Goal: Task Accomplishment & Management: Manage account settings

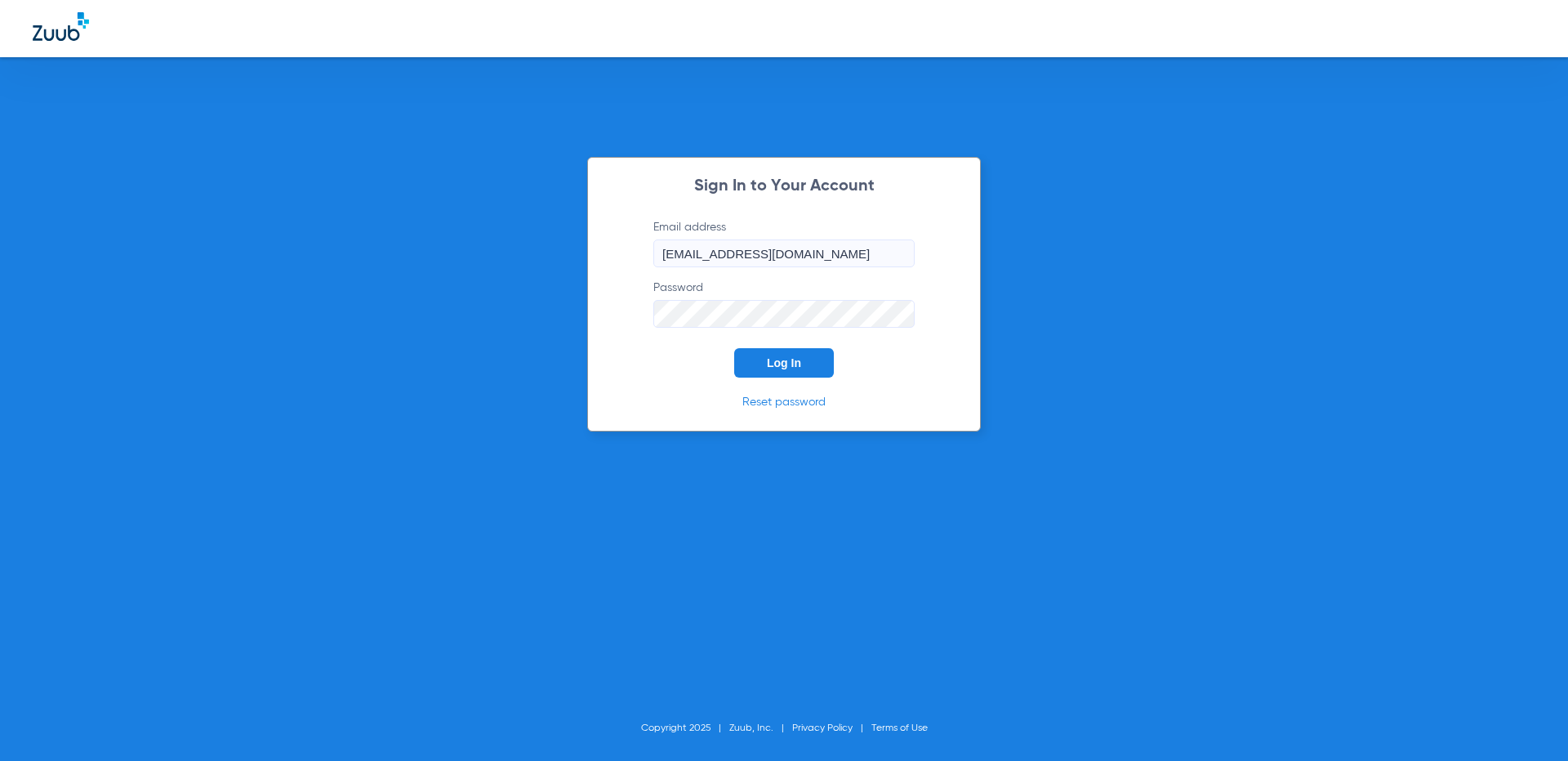
click at [781, 254] on input "[EMAIL_ADDRESS][DOMAIN_NAME]" at bounding box center [784, 254] width 261 height 28
type input "[EMAIL_ADDRESS][DOMAIN_NAME]"
click at [789, 363] on span "Log In" at bounding box center [784, 362] width 35 height 13
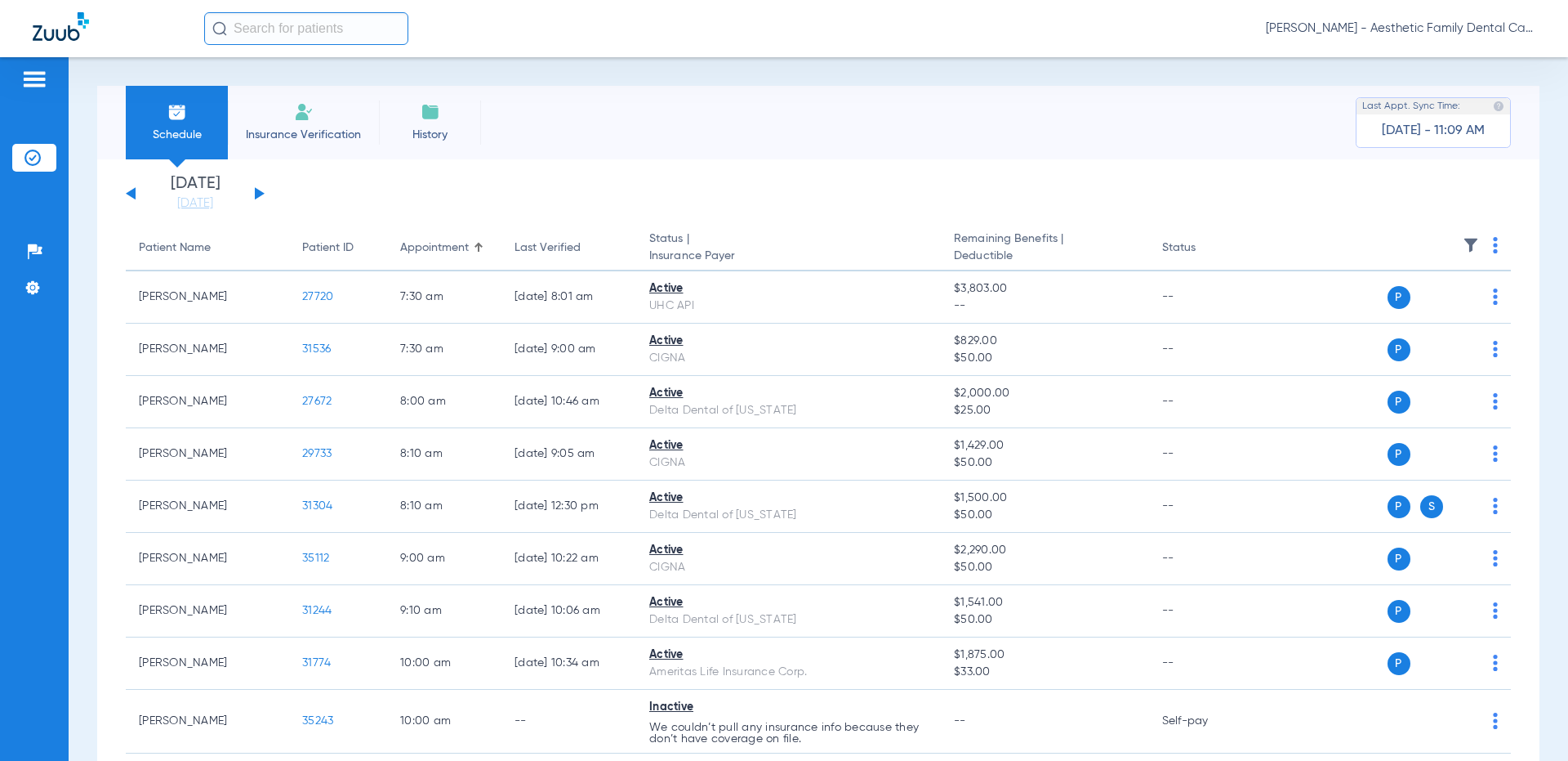
click at [262, 194] on div "[DATE] [DATE] [DATE] [DATE] [DATE] [DATE] [DATE] [DATE] [DATE] [DATE] [DATE] [D…" at bounding box center [194, 193] width 139 height 36
click at [261, 192] on button at bounding box center [260, 193] width 10 height 12
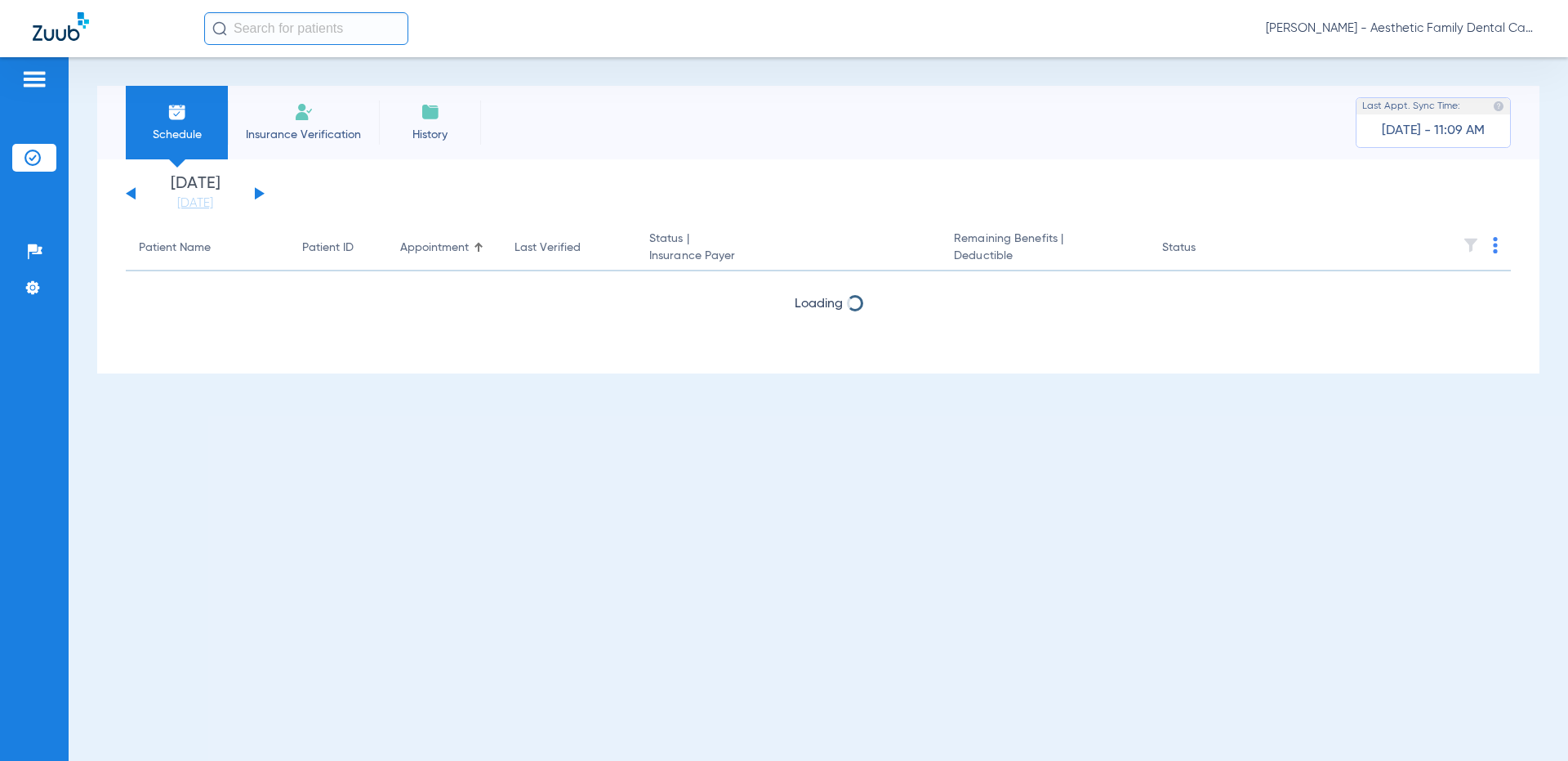
click at [261, 192] on button at bounding box center [260, 193] width 10 height 12
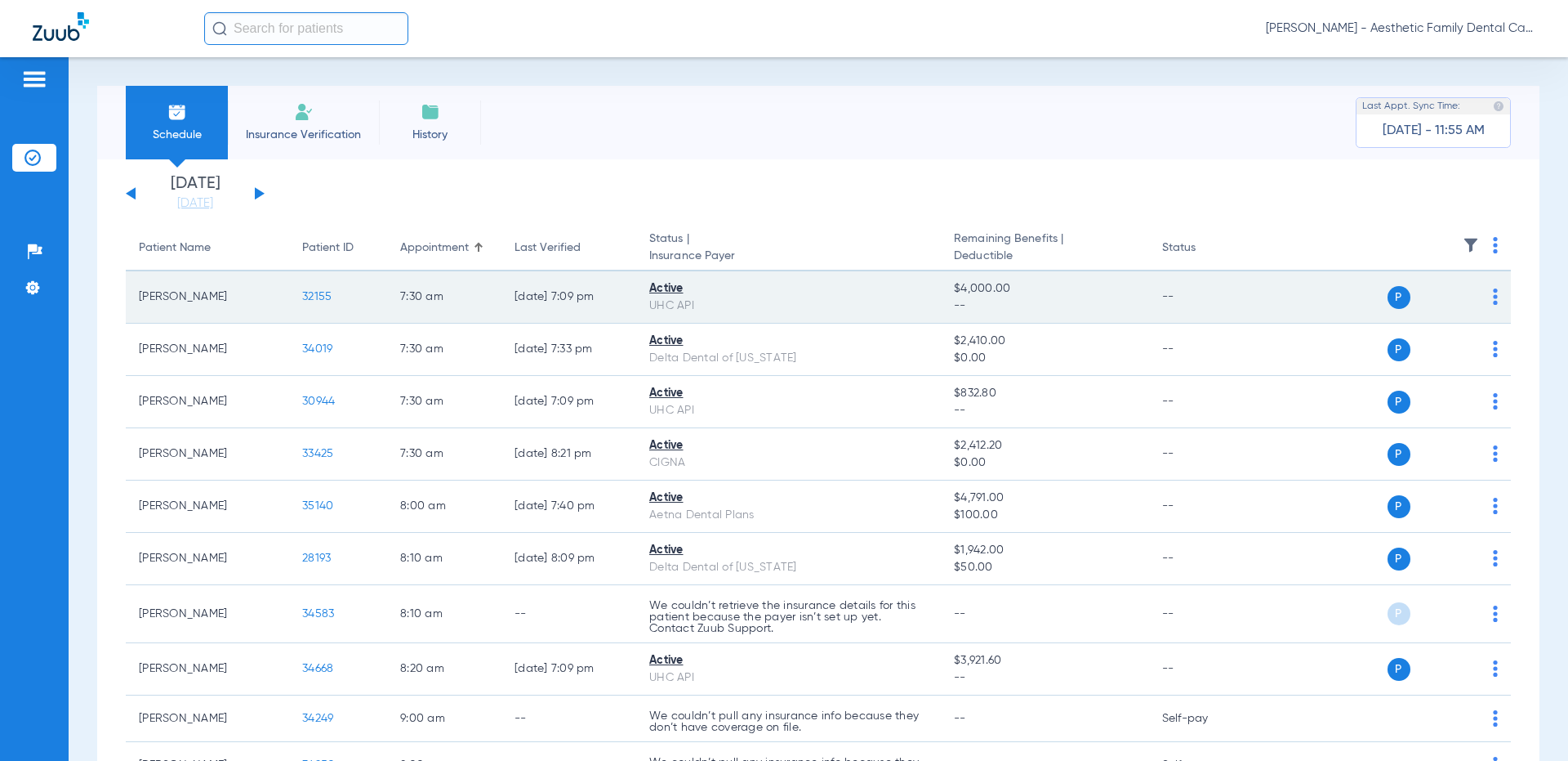
click at [792, 290] on div "Active" at bounding box center [788, 288] width 278 height 17
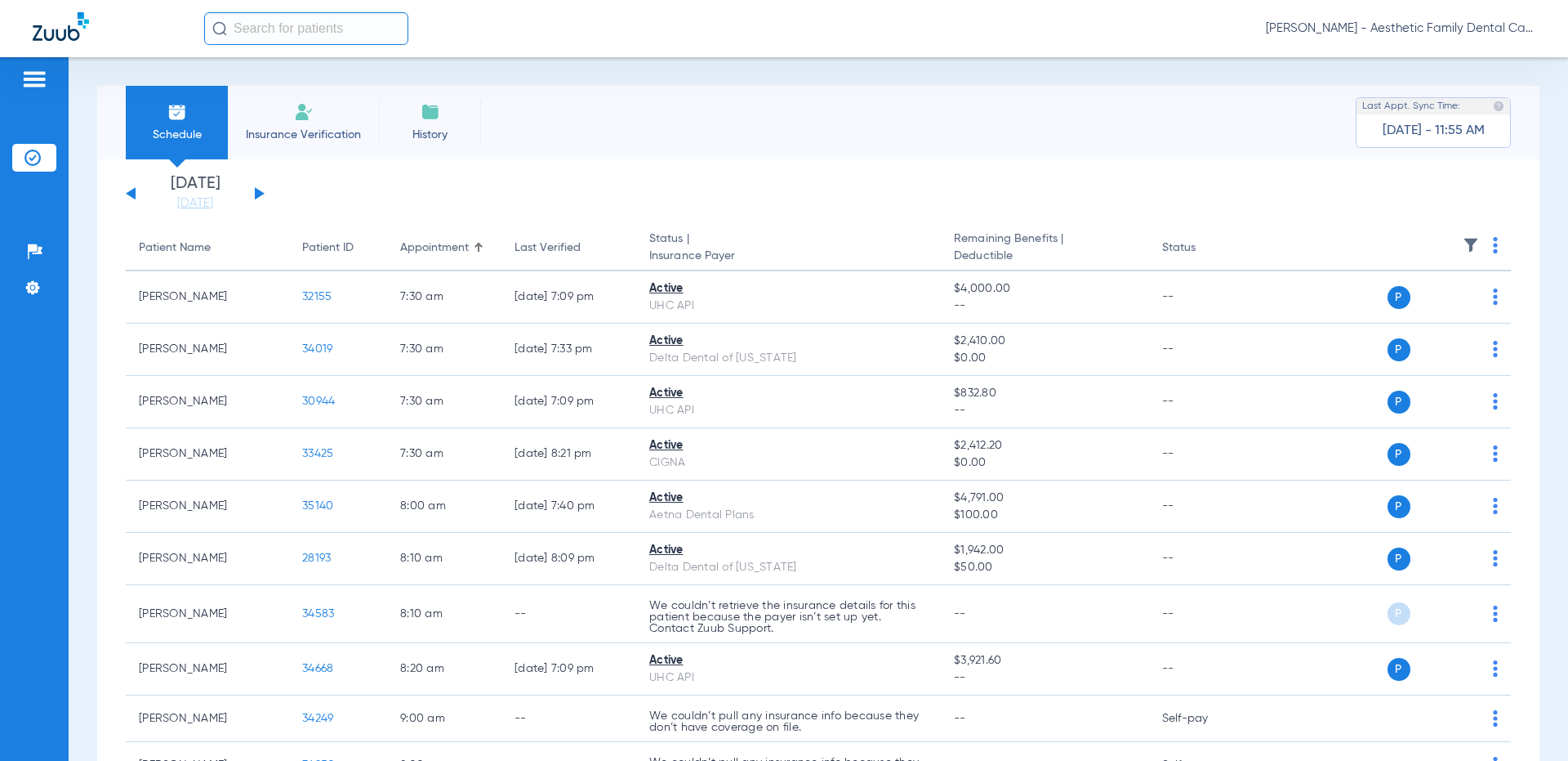
click at [125, 194] on div "[DATE] [DATE] [DATE] [DATE] [DATE] [DATE] [DATE] [DATE] [DATE] [DATE] [DATE] [D…" at bounding box center [194, 193] width 139 height 36
click at [129, 194] on button at bounding box center [130, 193] width 10 height 12
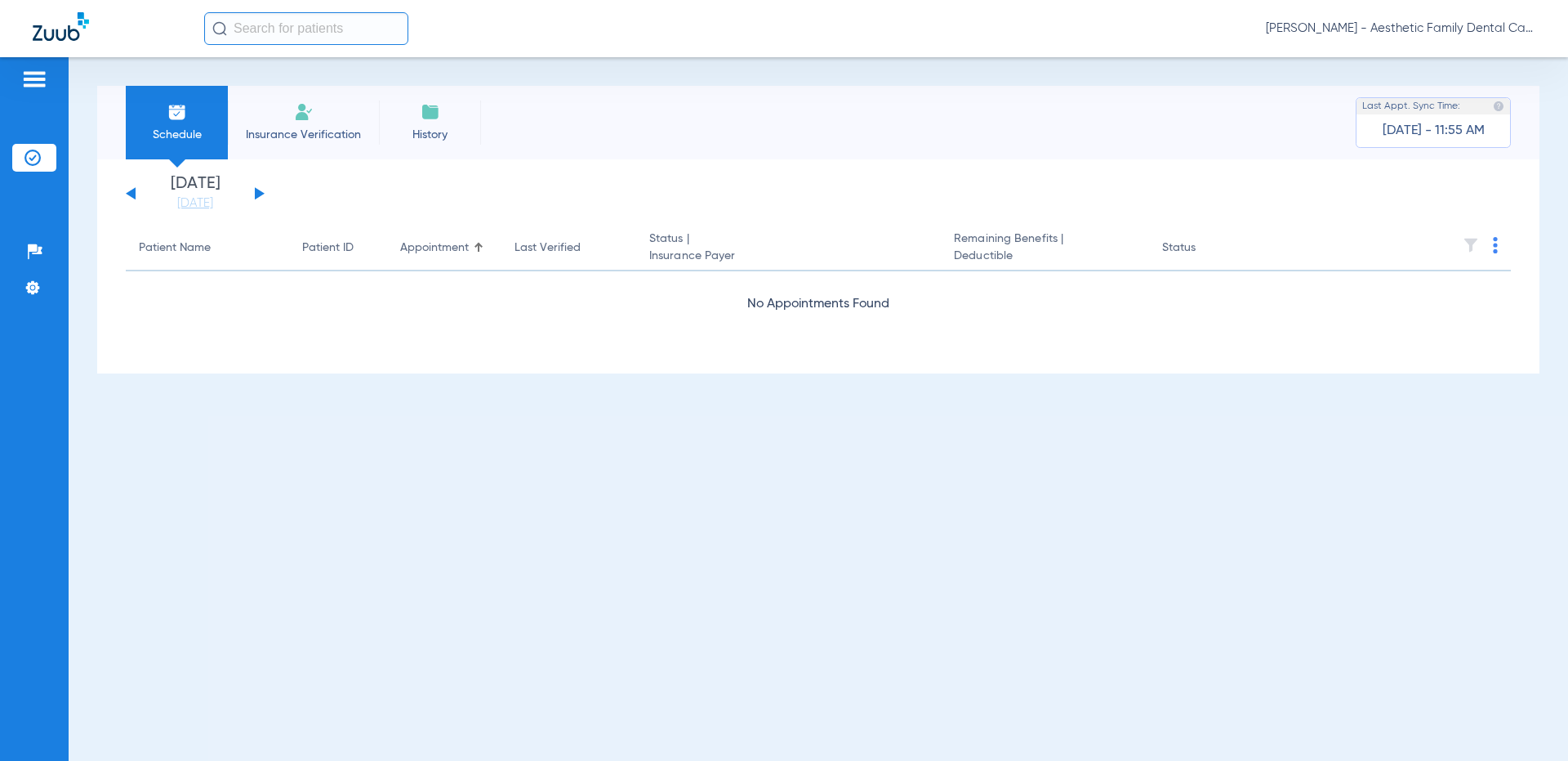
click at [129, 194] on button at bounding box center [130, 193] width 10 height 12
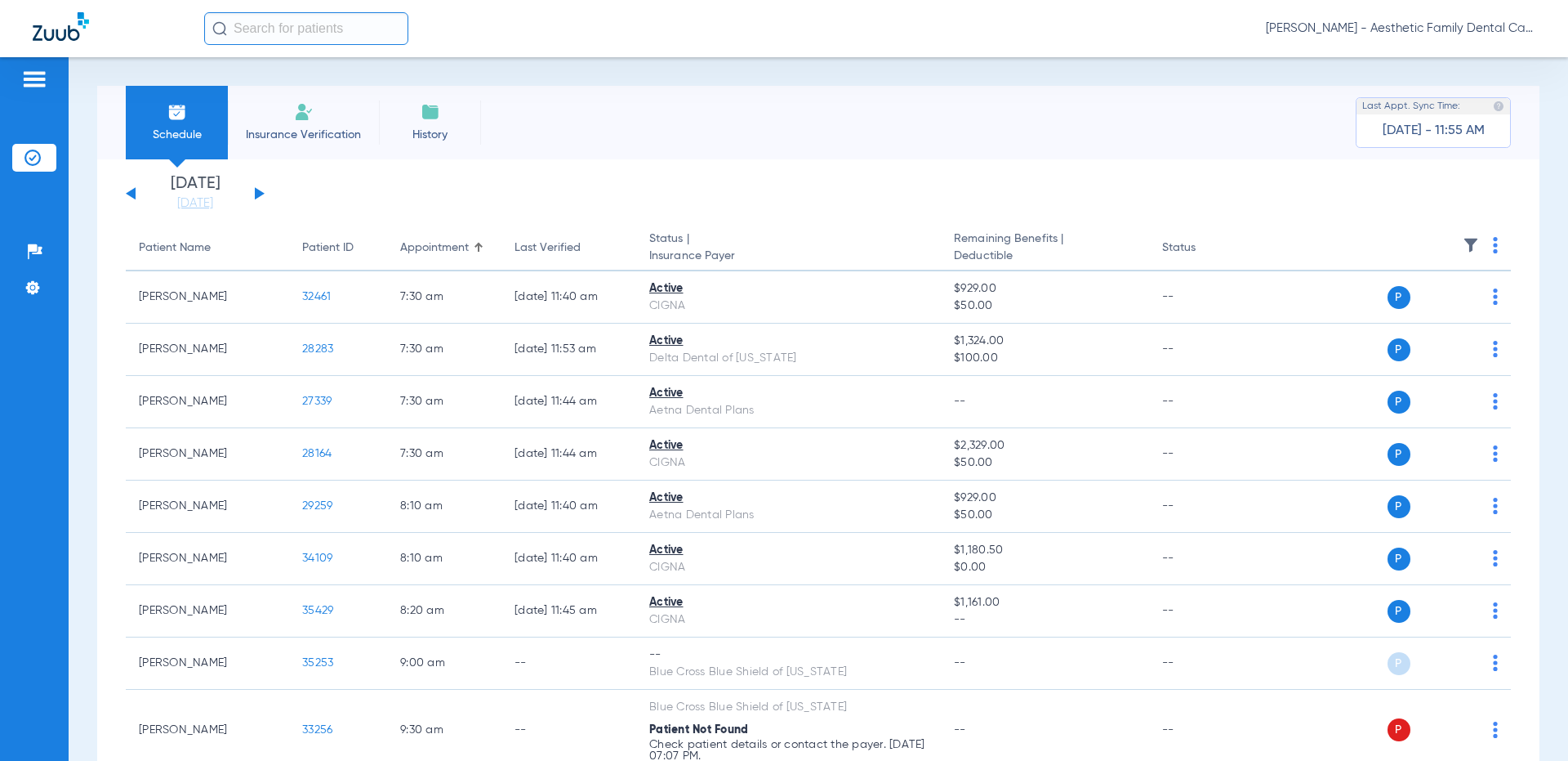
drag, startPoint x: 261, startPoint y: 173, endPoint x: 254, endPoint y: 202, distance: 29.8
click at [254, 195] on div "[DATE] [DATE] [DATE] [DATE] [DATE] [DATE] [DATE] [DATE] [DATE] [DATE] [DATE] [D…" at bounding box center [194, 193] width 139 height 36
click at [259, 197] on div "[DATE] [DATE] [DATE] [DATE] [DATE] [DATE] [DATE] [DATE] [DATE] [DATE] [DATE] [D…" at bounding box center [194, 193] width 139 height 36
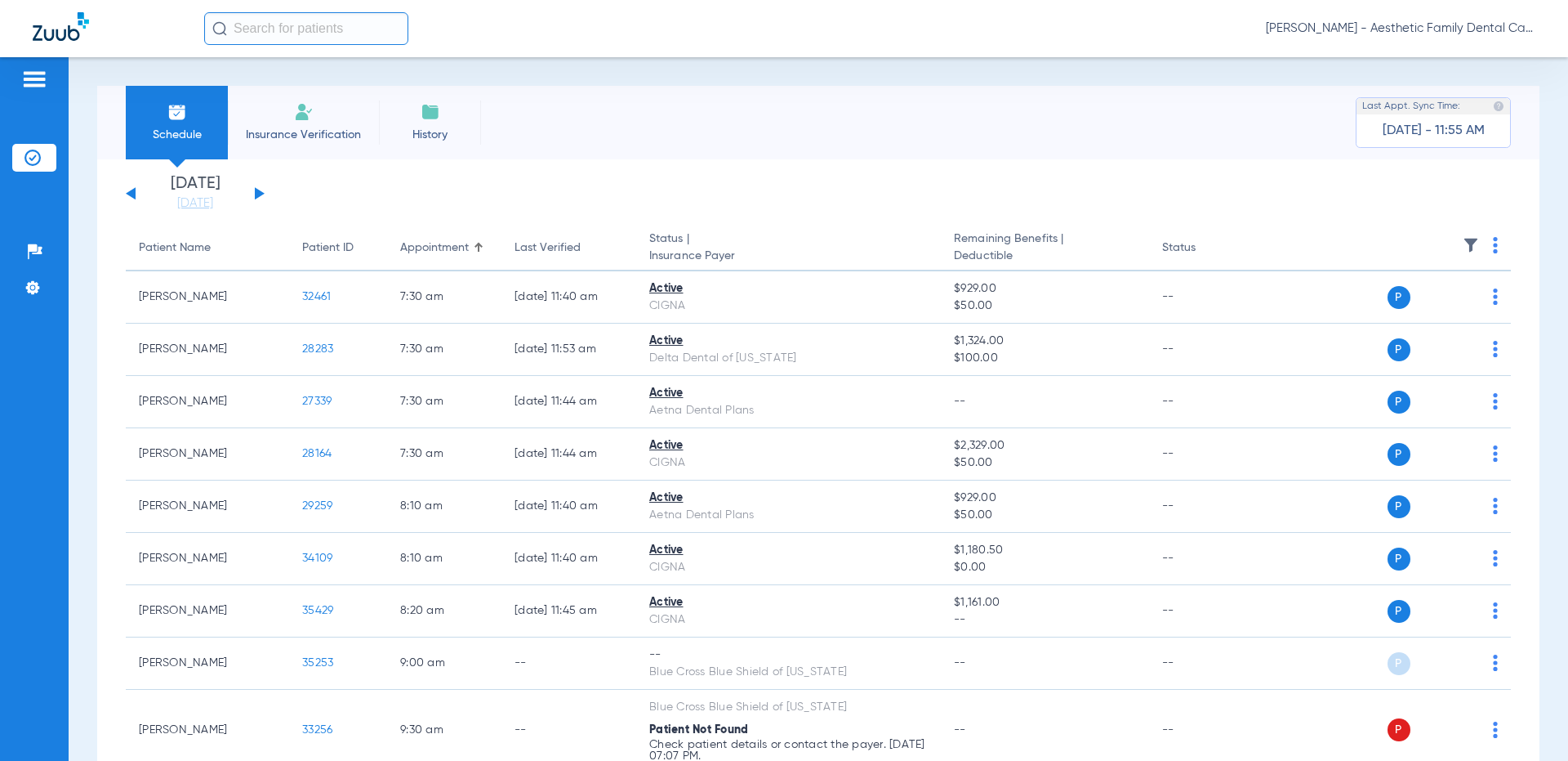
click at [259, 197] on div "[DATE] [DATE] [DATE] [DATE] [DATE] [DATE] [DATE] [DATE] [DATE] [DATE] [DATE] [D…" at bounding box center [194, 193] width 139 height 36
click at [259, 197] on button at bounding box center [260, 193] width 10 height 12
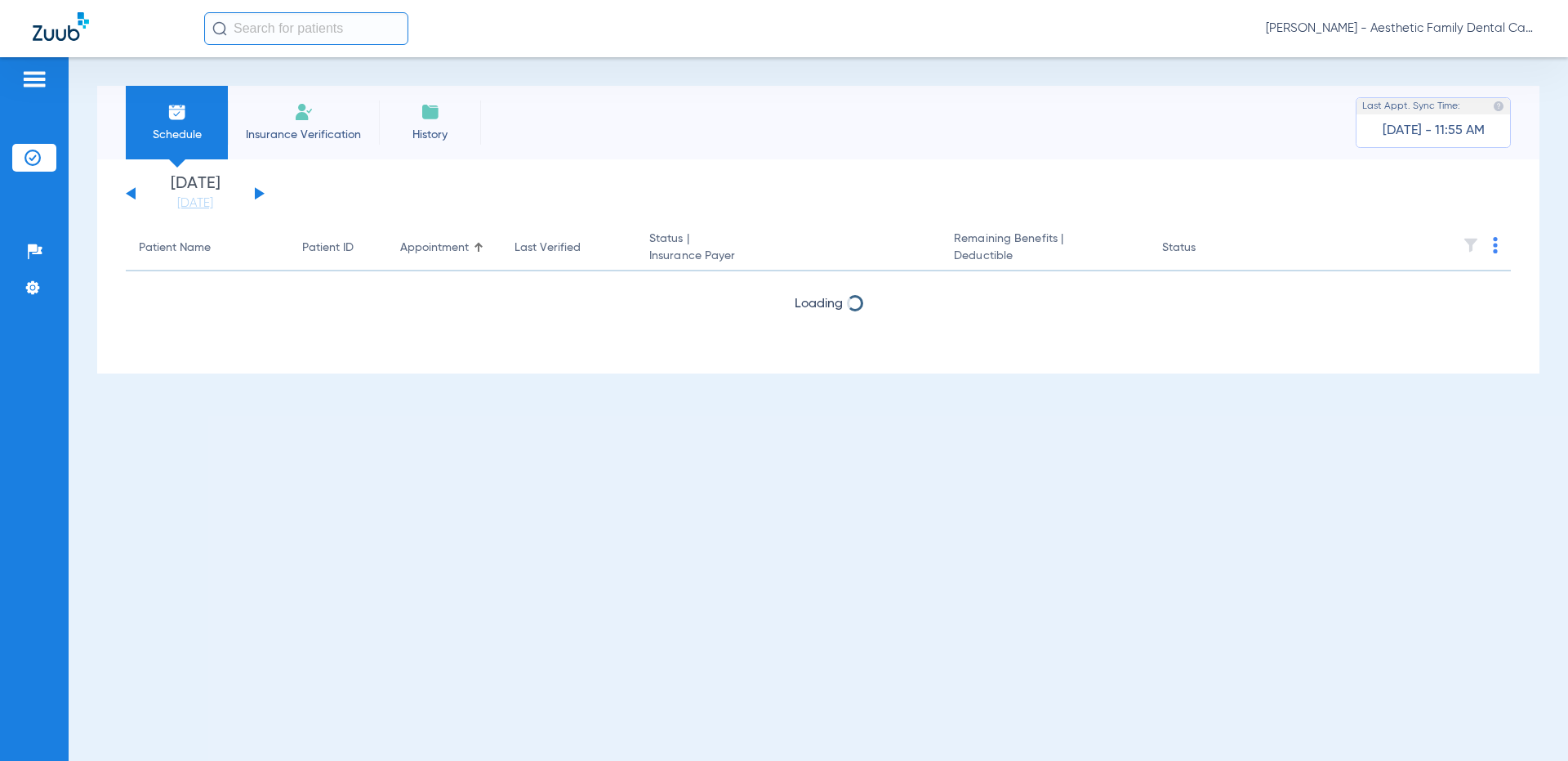
click at [259, 197] on button at bounding box center [260, 193] width 10 height 12
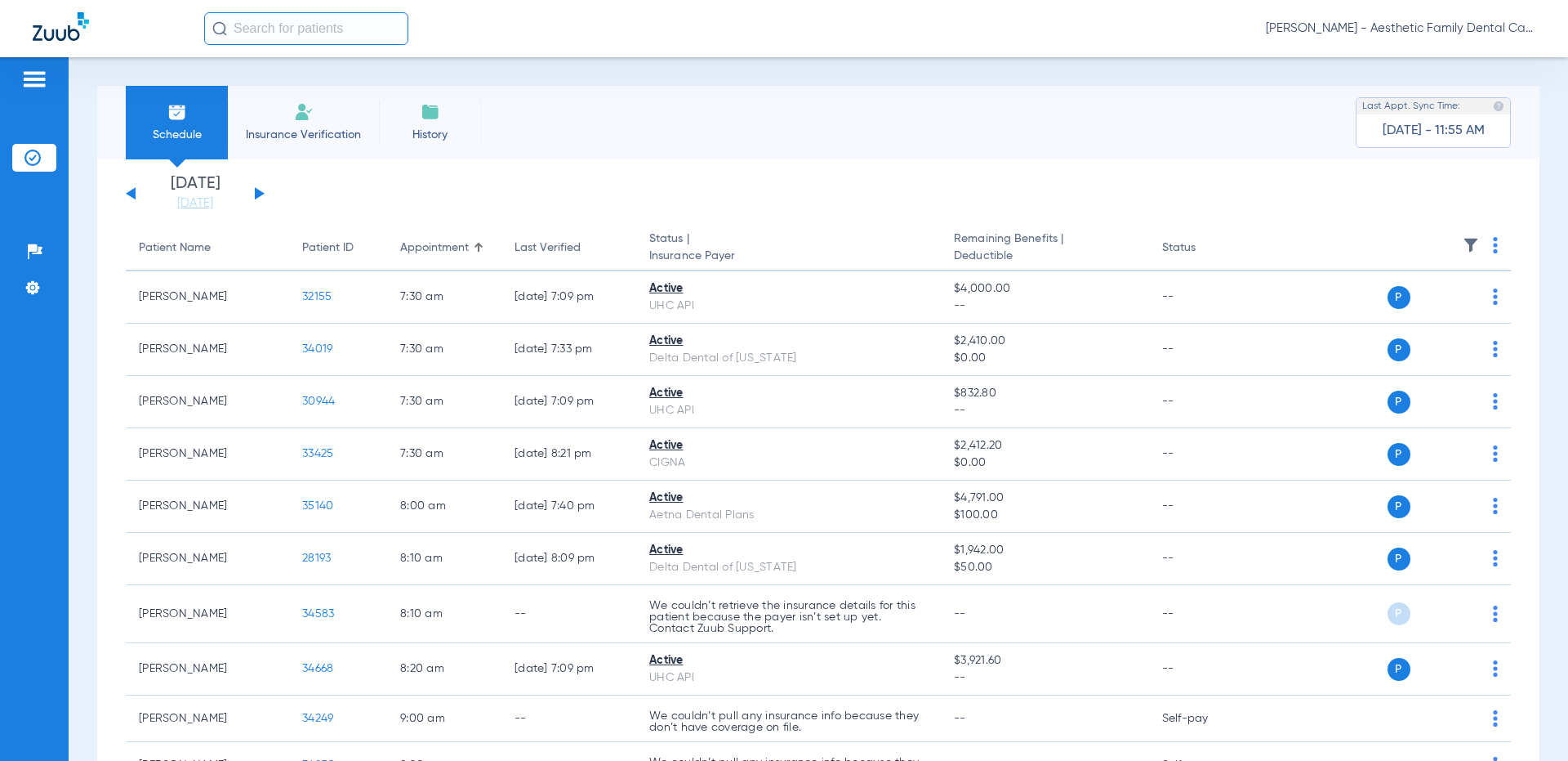
click at [131, 194] on button at bounding box center [130, 193] width 10 height 12
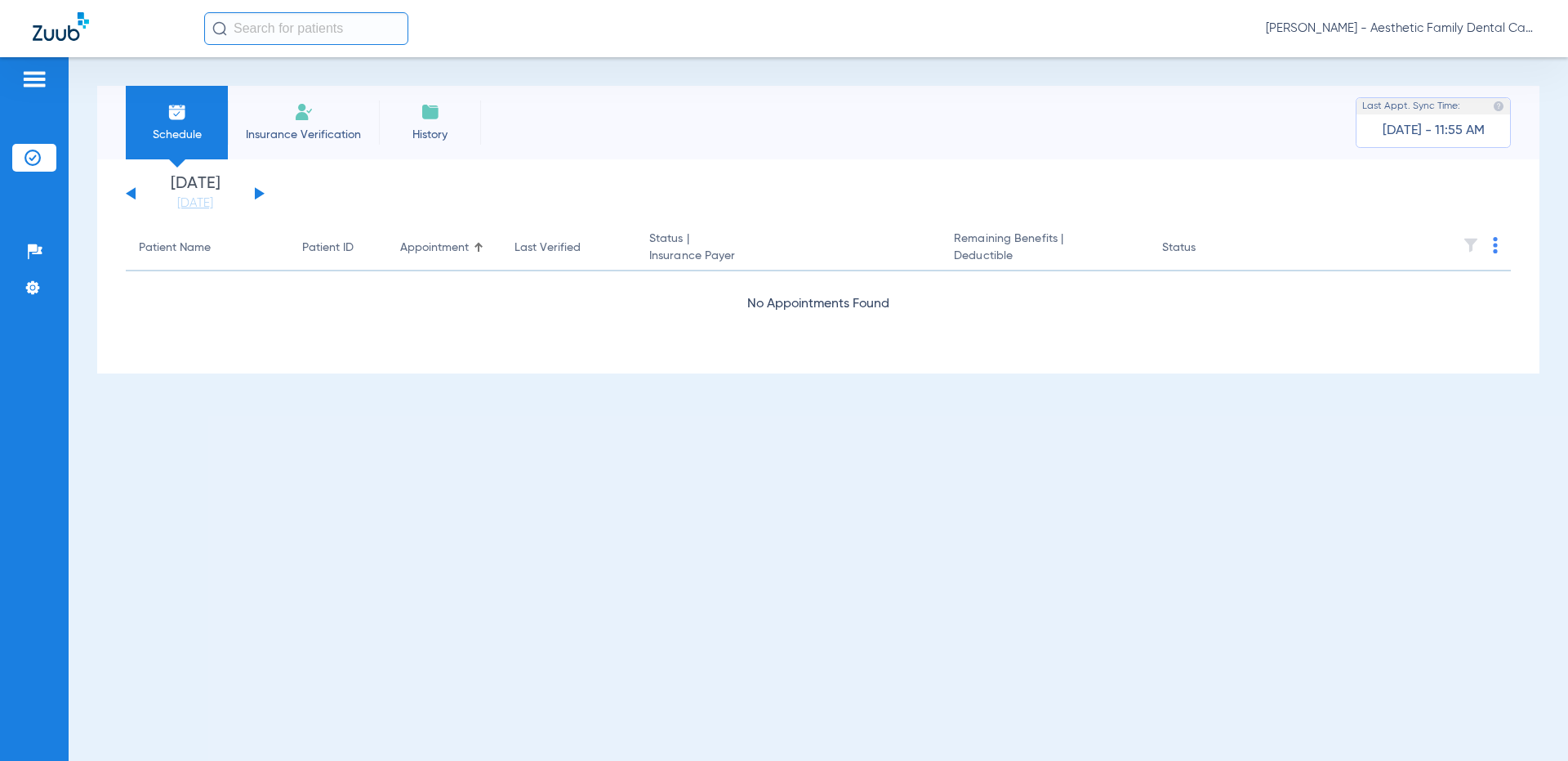
click at [260, 191] on button at bounding box center [260, 193] width 10 height 12
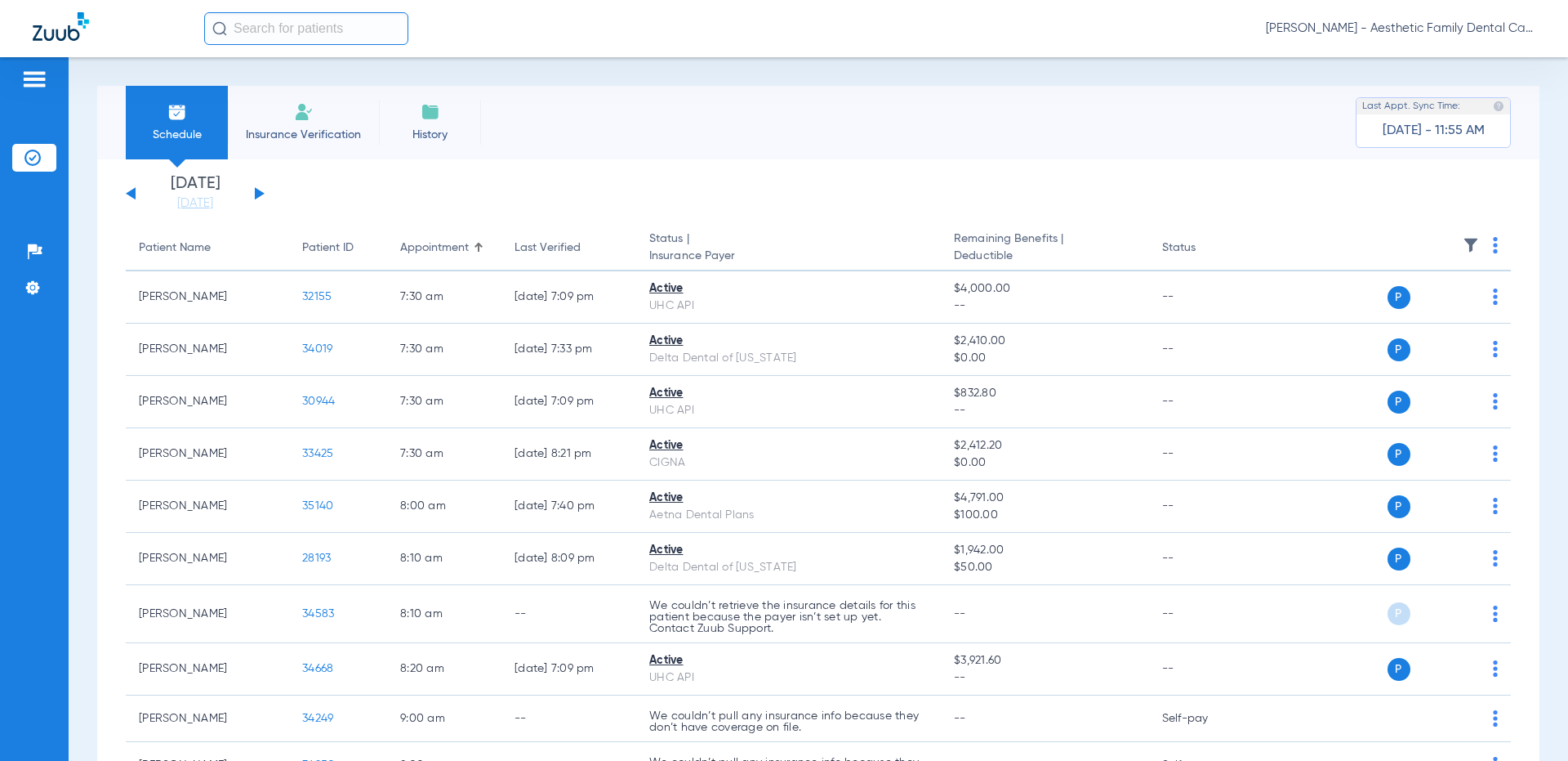
click at [1493, 247] on img at bounding box center [1495, 245] width 5 height 17
click at [1402, 216] on div at bounding box center [784, 380] width 1568 height 761
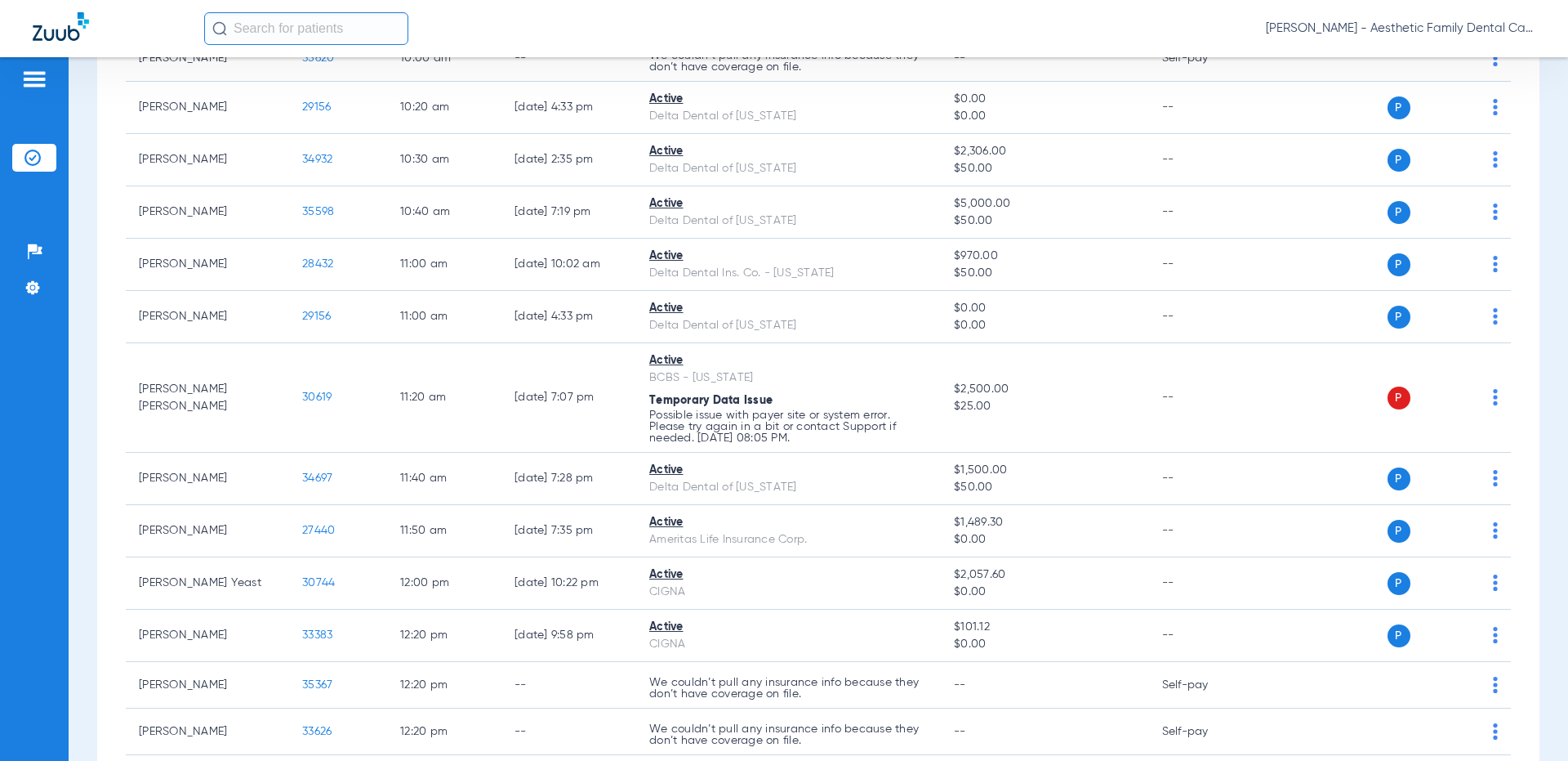
scroll to position [980, 0]
